Goal: Information Seeking & Learning: Learn about a topic

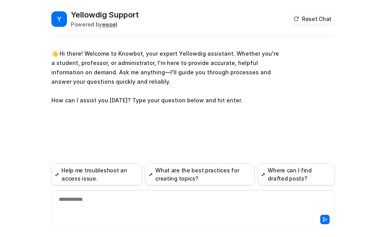
click at [82, 200] on div "**********" at bounding box center [192, 204] width 279 height 18
paste div
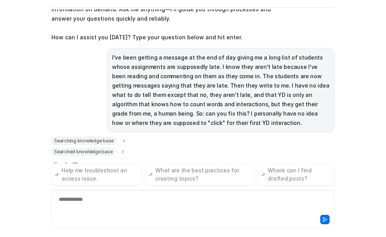
scroll to position [50, 0]
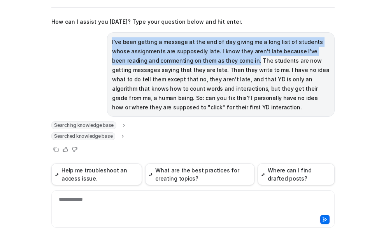
drag, startPoint x: 204, startPoint y: 61, endPoint x: 107, endPoint y: 42, distance: 98.5
click at [107, 42] on div "I've been getting a message at the end of day giving me a long list of students…" at bounding box center [220, 74] width 227 height 84
copy p "I've been getting a message at the end of day giving me a long list of students…"
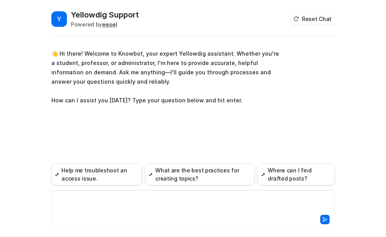
click at [88, 198] on div at bounding box center [192, 204] width 279 height 18
paste div
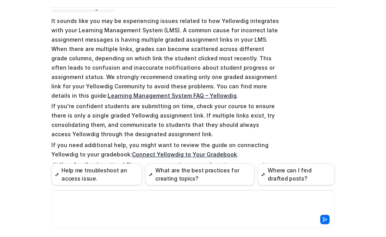
scroll to position [159, 0]
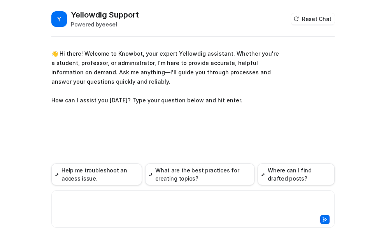
click at [74, 200] on div at bounding box center [192, 204] width 279 height 18
paste div
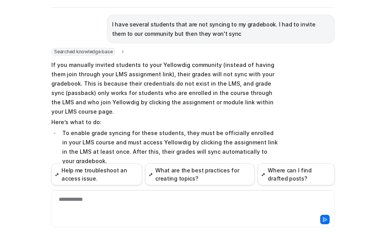
scroll to position [92, 0]
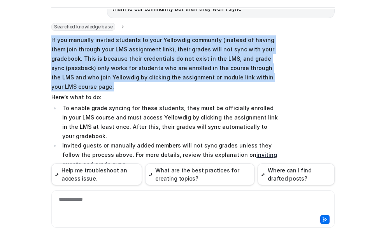
drag, startPoint x: 46, startPoint y: 39, endPoint x: 265, endPoint y: 79, distance: 223.3
click at [265, 79] on div "Y Yellowdig Support Powered by eesel Reset Chat 👋 Hi there! Welcome to Knowbot,…" at bounding box center [192, 94] width 295 height 227
copy p "If you manually invited students to your Yellowdig community (instead of having…"
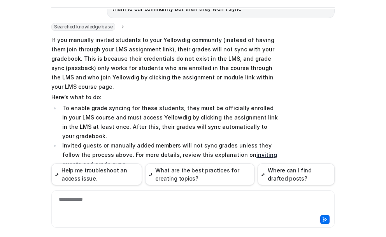
click at [326, 82] on div "Searched knowledge base search_queries : [ "students not syncing to gradebook a…" at bounding box center [192, 141] width 283 height 237
